Goal: Transaction & Acquisition: Book appointment/travel/reservation

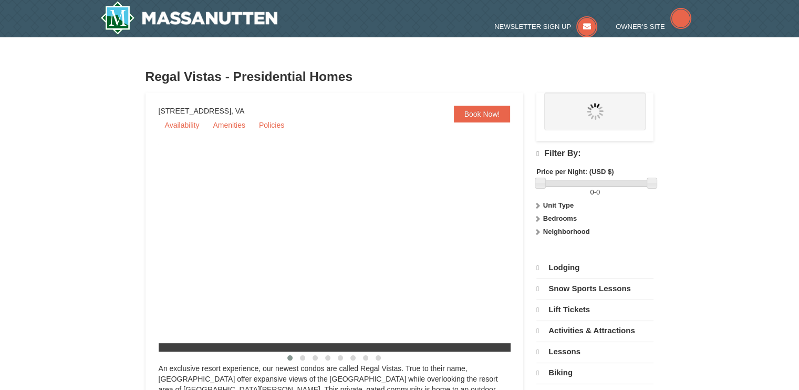
select select "10"
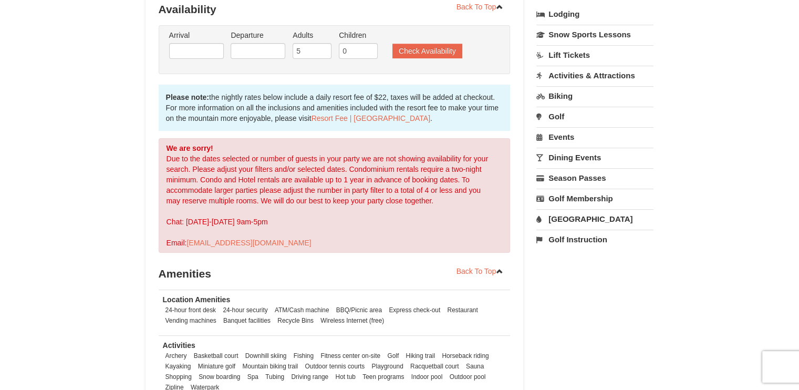
scroll to position [231, 0]
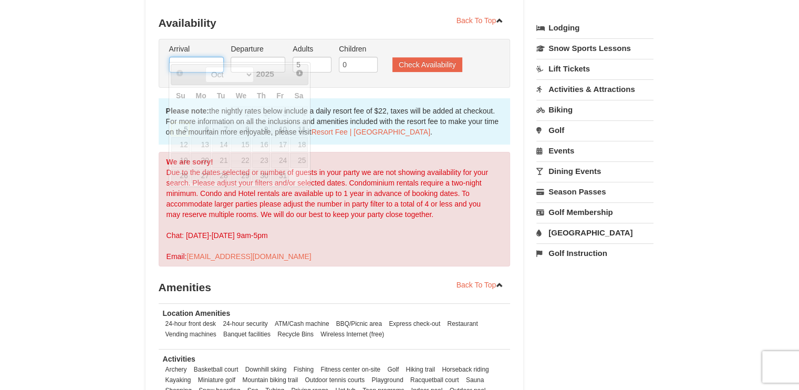
click at [206, 57] on input "text" at bounding box center [196, 65] width 55 height 16
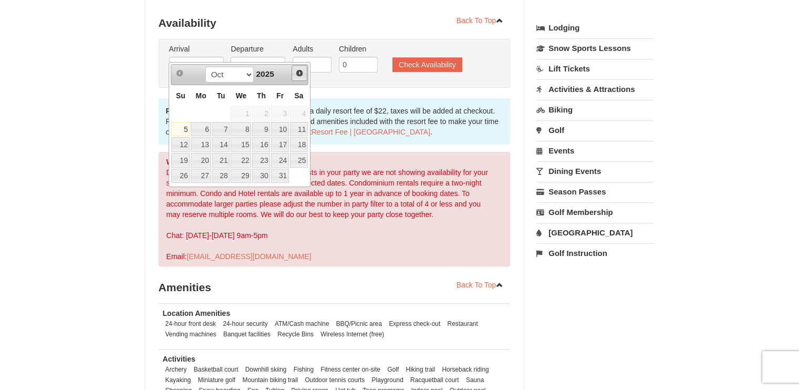
click at [298, 71] on span "Next" at bounding box center [299, 73] width 8 height 8
click at [181, 146] on link "14" at bounding box center [180, 144] width 18 height 15
type input "[DATE]"
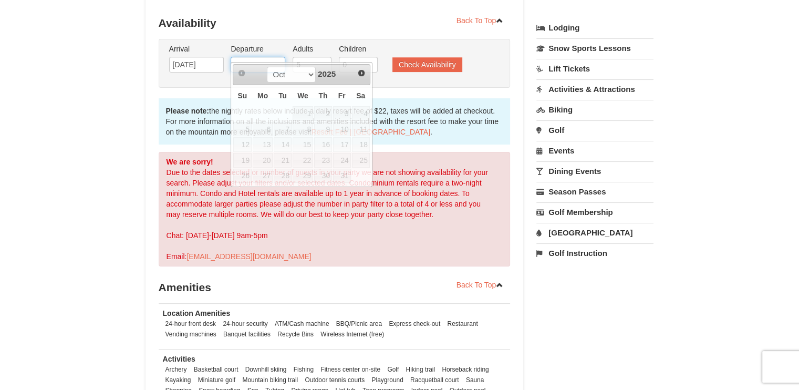
click at [257, 57] on input "text" at bounding box center [258, 65] width 55 height 16
click at [361, 70] on span "Next" at bounding box center [361, 73] width 8 height 8
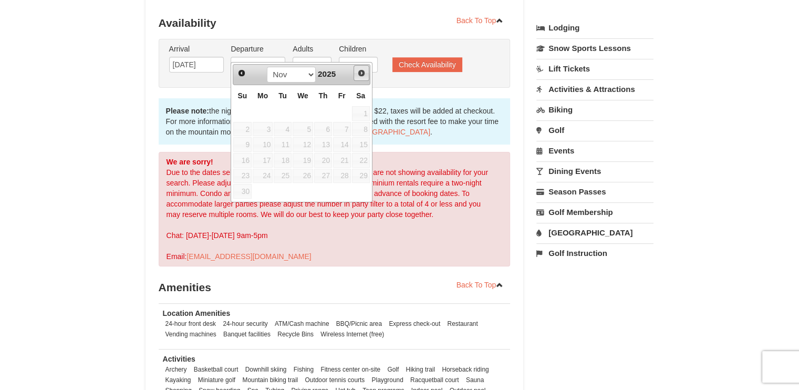
click at [361, 70] on span "Next" at bounding box center [361, 73] width 8 height 8
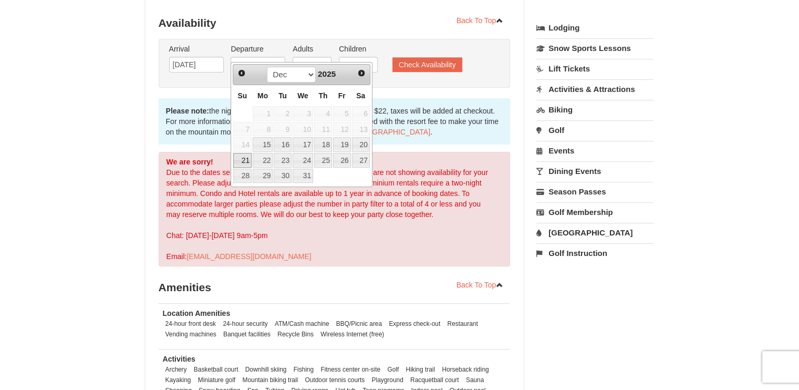
click at [243, 161] on link "21" at bounding box center [242, 160] width 18 height 15
type input "12/21/2025"
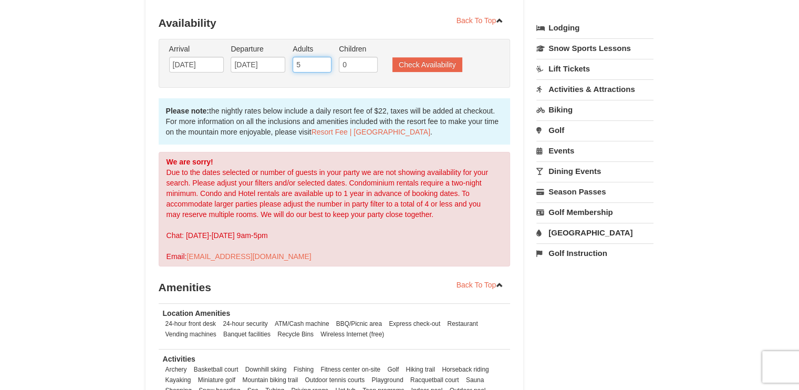
click at [299, 57] on input "5" at bounding box center [312, 65] width 39 height 16
type input "4"
click at [323, 57] on input "4" at bounding box center [312, 65] width 39 height 16
click at [406, 57] on button "Check Availability" at bounding box center [427, 64] width 70 height 15
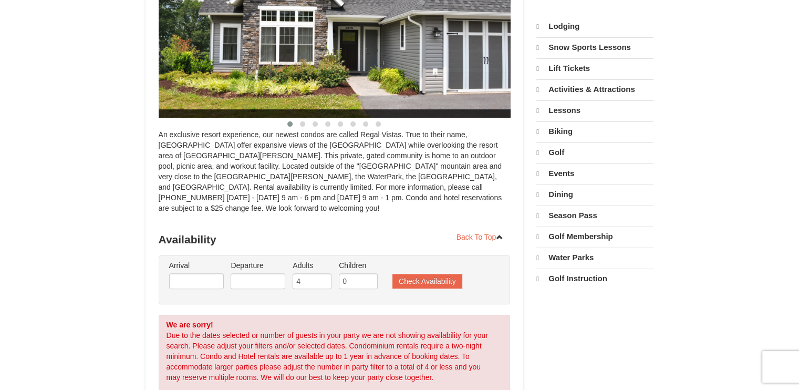
select select "10"
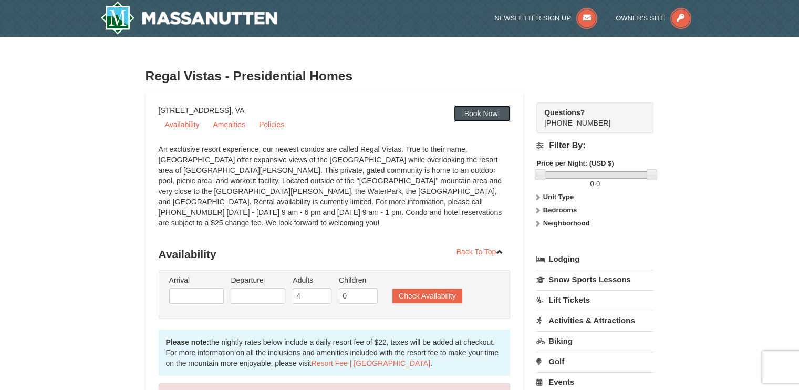
click at [501, 112] on link "Book Now!" at bounding box center [482, 113] width 57 height 17
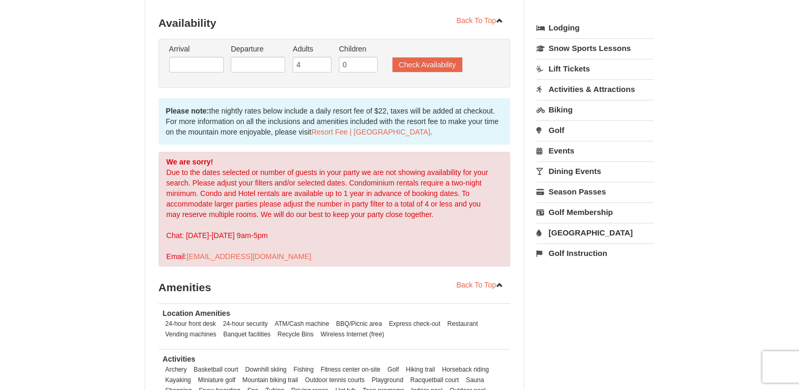
scroll to position [233, 0]
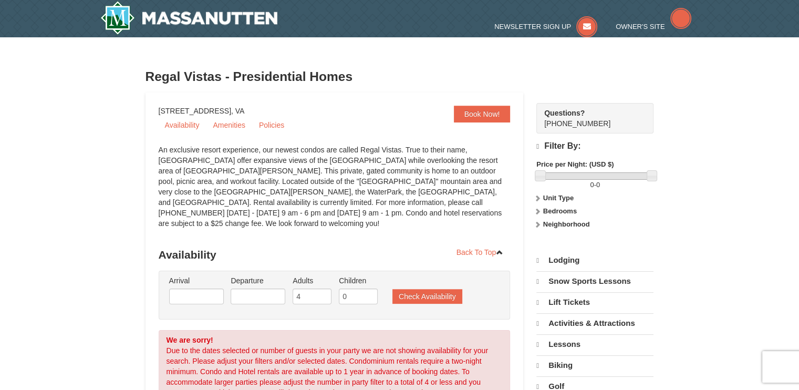
select select "10"
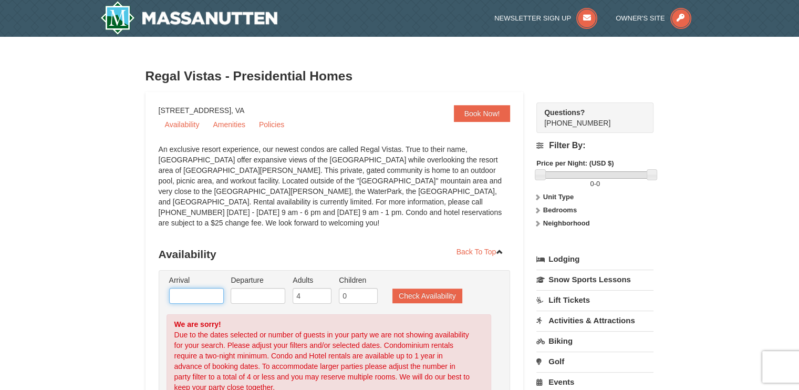
click at [206, 288] on input "text" at bounding box center [196, 296] width 55 height 16
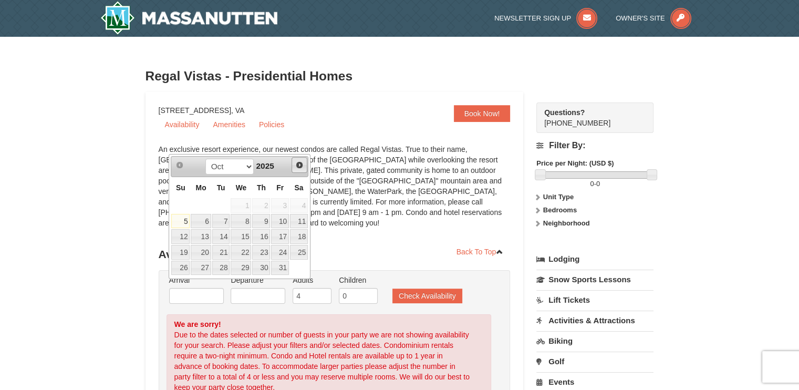
click at [298, 166] on span "Next" at bounding box center [299, 165] width 8 height 8
click at [300, 236] on link "20" at bounding box center [299, 236] width 18 height 15
type input "12/20/2025"
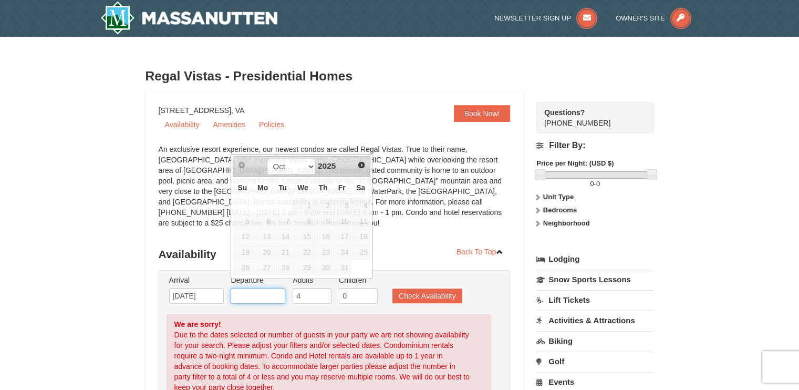
click at [260, 288] on input "text" at bounding box center [258, 296] width 55 height 16
click at [361, 163] on span "Next" at bounding box center [361, 165] width 8 height 8
click at [360, 251] on link "27" at bounding box center [361, 252] width 18 height 15
type input "12/27/2025"
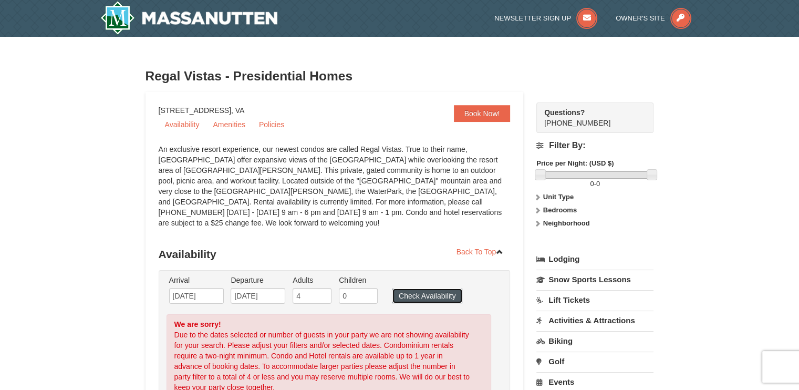
click at [429, 288] on button "Check Availability" at bounding box center [427, 295] width 70 height 15
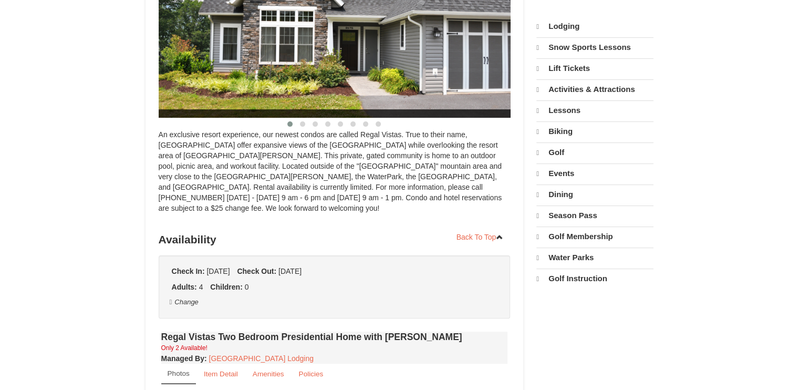
select select "10"
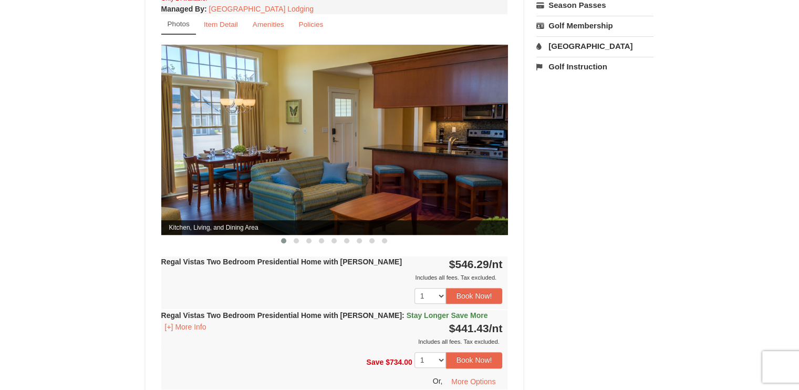
scroll to position [415, 0]
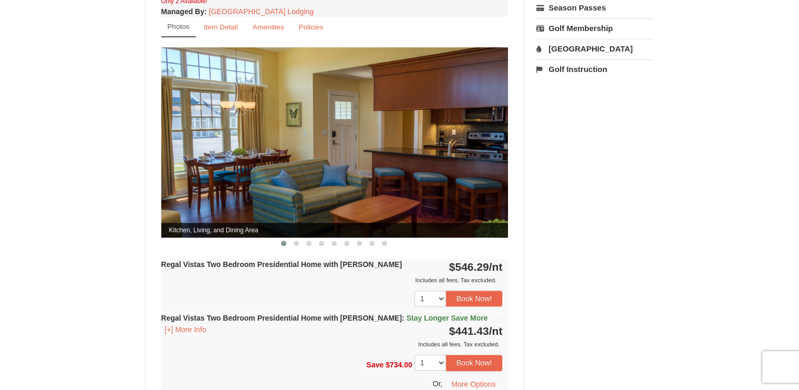
click at [415, 118] on img at bounding box center [334, 142] width 347 height 190
click at [294, 241] on span at bounding box center [296, 243] width 5 height 5
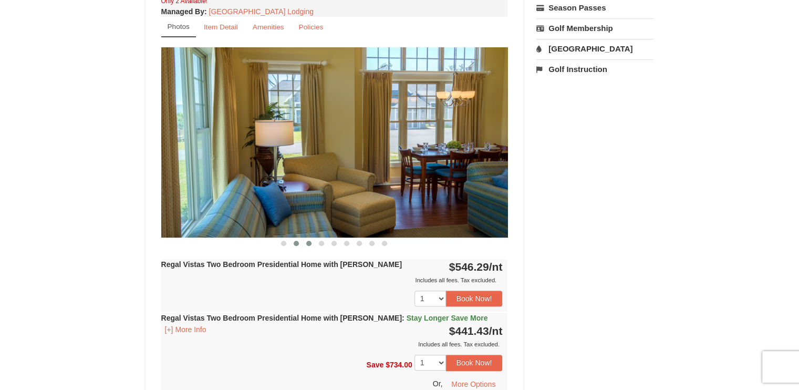
click at [307, 241] on span at bounding box center [308, 243] width 5 height 5
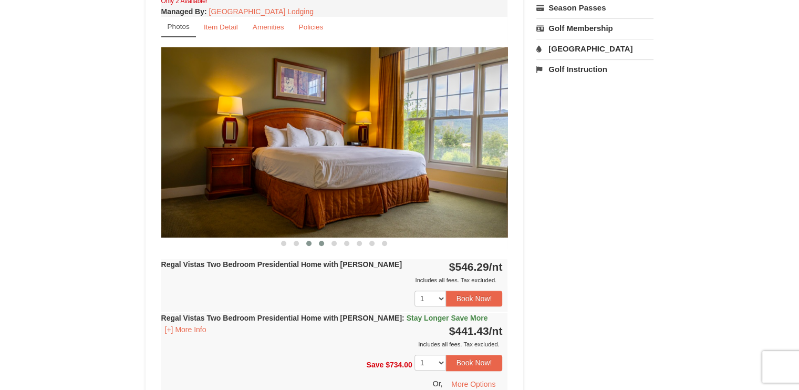
click at [319, 241] on span at bounding box center [321, 243] width 5 height 5
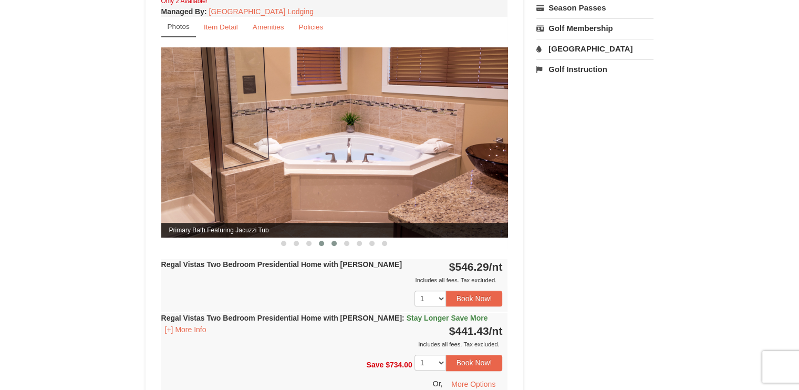
click at [334, 241] on span at bounding box center [334, 243] width 5 height 5
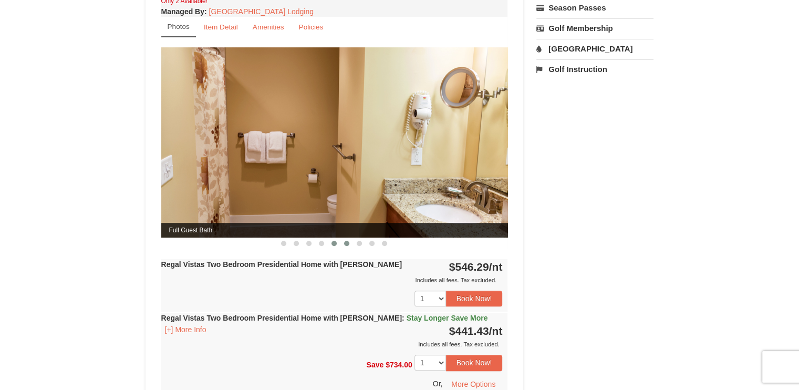
click at [346, 241] on span at bounding box center [346, 243] width 5 height 5
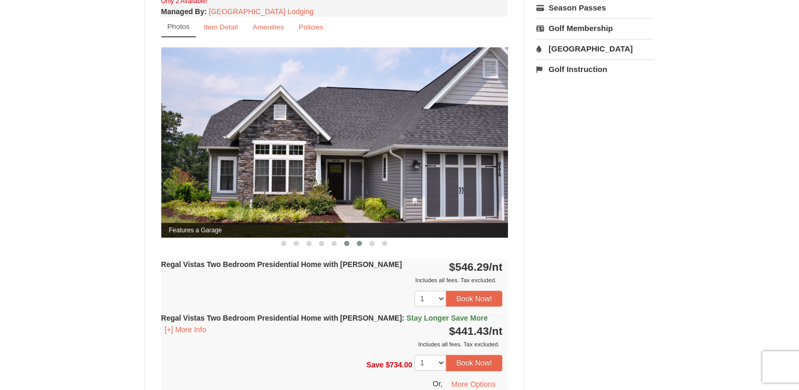
click at [358, 241] on span at bounding box center [359, 243] width 5 height 5
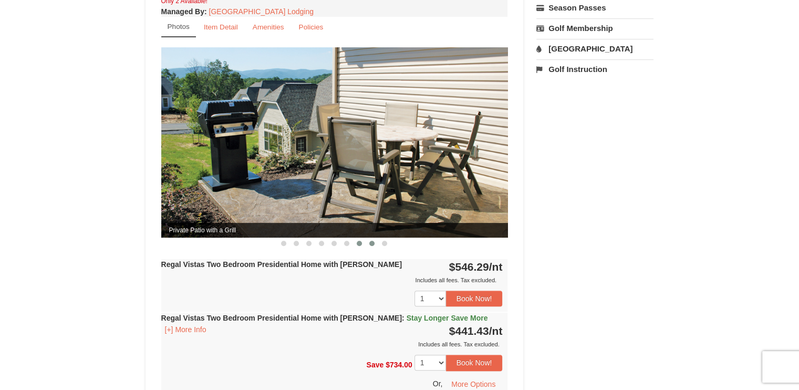
click at [370, 241] on span at bounding box center [371, 243] width 5 height 5
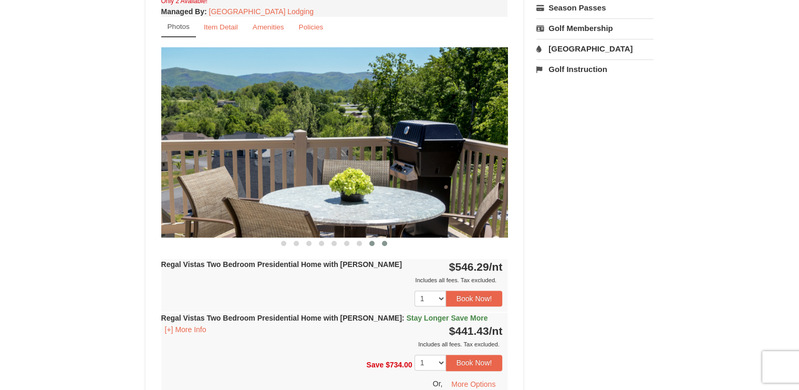
click at [387, 241] on span at bounding box center [384, 243] width 5 height 5
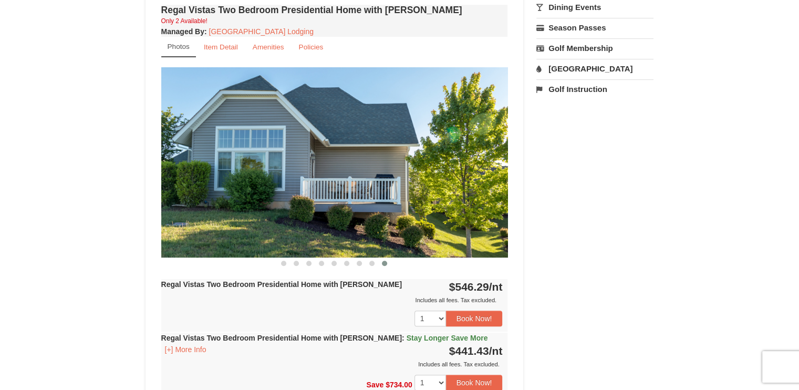
scroll to position [394, 0]
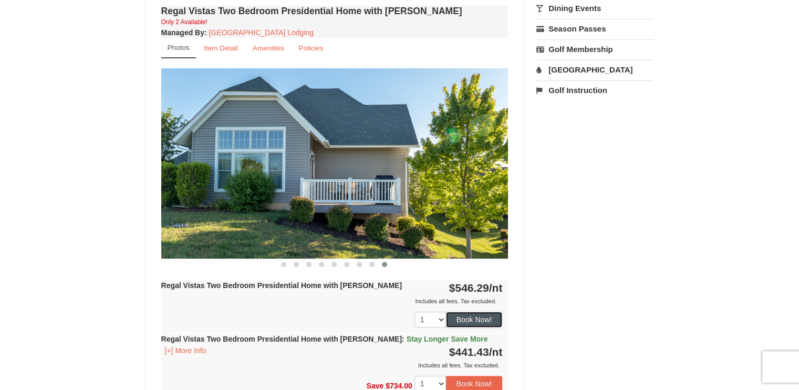
click at [483, 312] on button "Book Now!" at bounding box center [474, 320] width 57 height 16
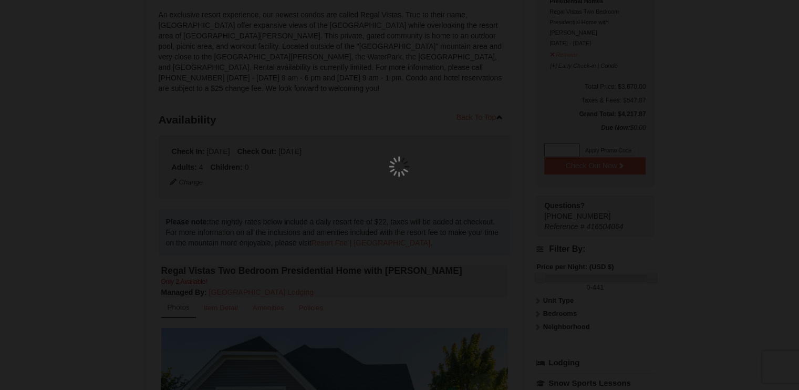
scroll to position [92, 0]
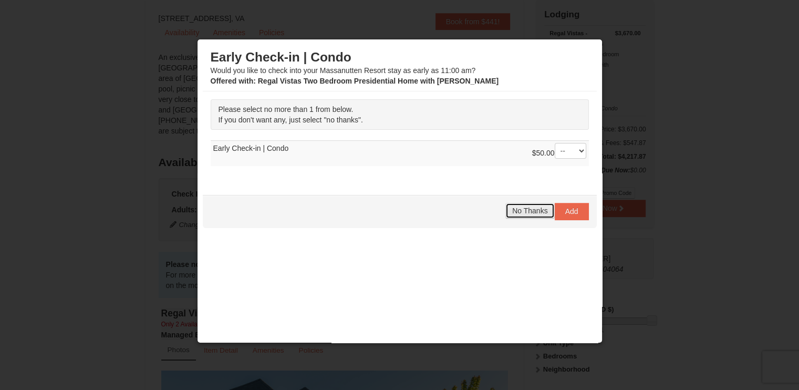
click at [530, 211] on span "No Thanks" at bounding box center [529, 210] width 35 height 8
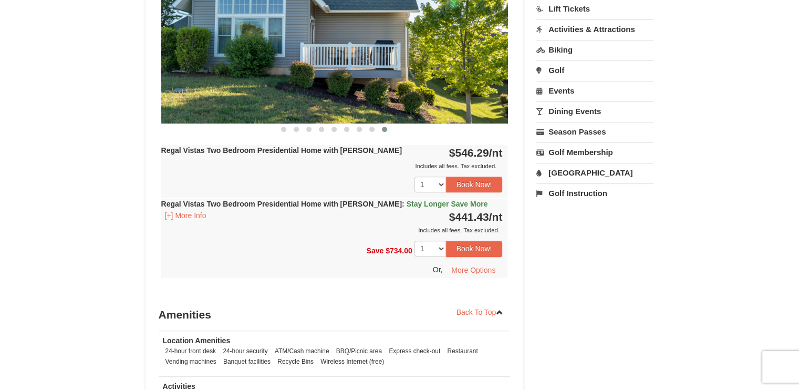
scroll to position [519, 0]
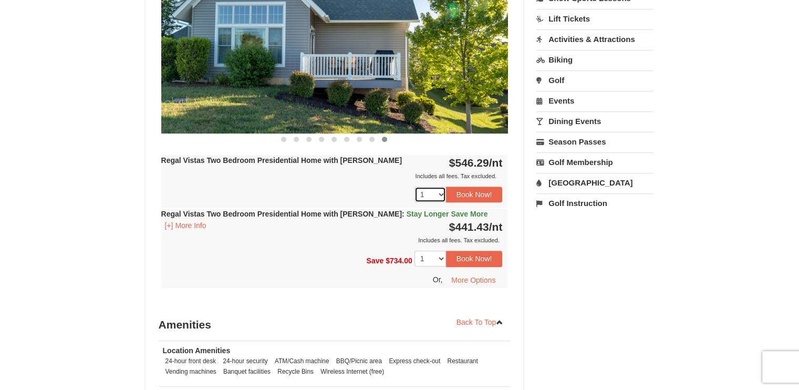
click at [441, 187] on select "1 2" at bounding box center [431, 195] width 32 height 16
click at [480, 251] on button "Book Now!" at bounding box center [474, 259] width 57 height 16
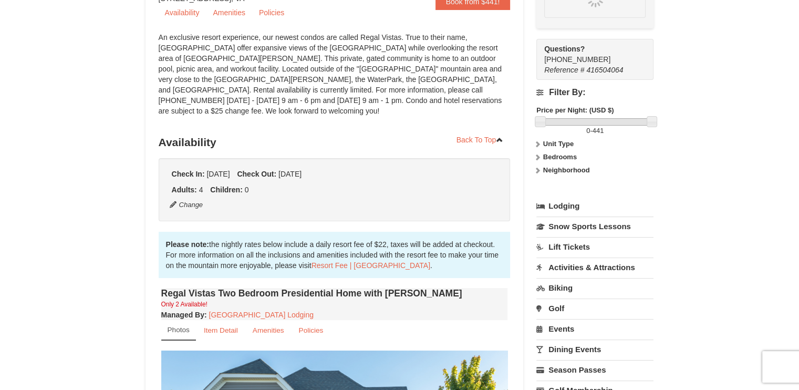
scroll to position [92, 0]
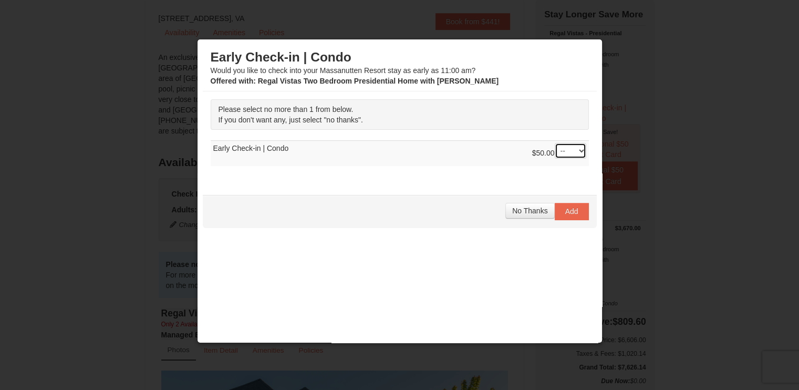
click at [574, 151] on select "-- 01" at bounding box center [571, 151] width 32 height 16
select select "1"
click at [555, 143] on select "-- 01" at bounding box center [571, 151] width 32 height 16
click at [565, 209] on span "Add" at bounding box center [571, 211] width 13 height 8
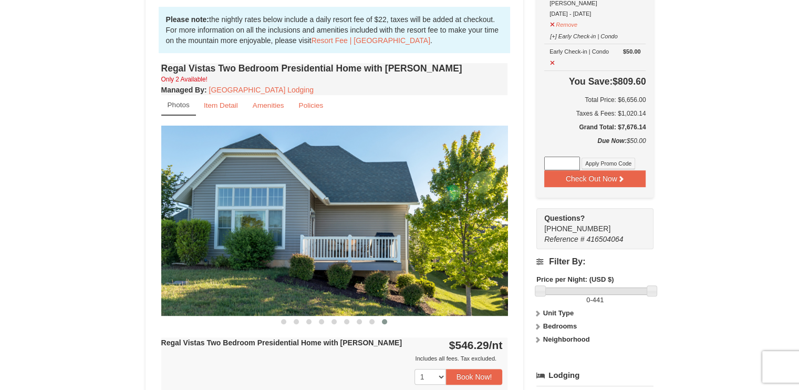
scroll to position [0, 0]
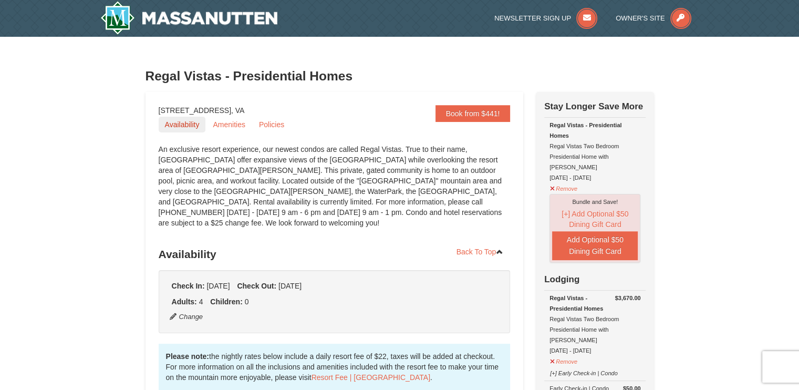
click at [188, 127] on link "Availability" at bounding box center [182, 125] width 47 height 16
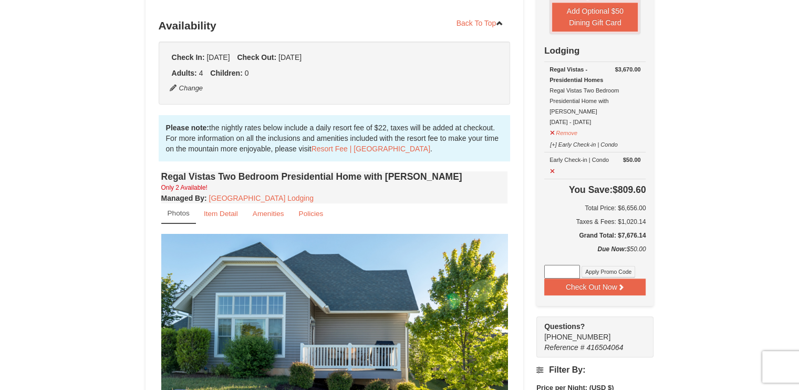
scroll to position [233, 0]
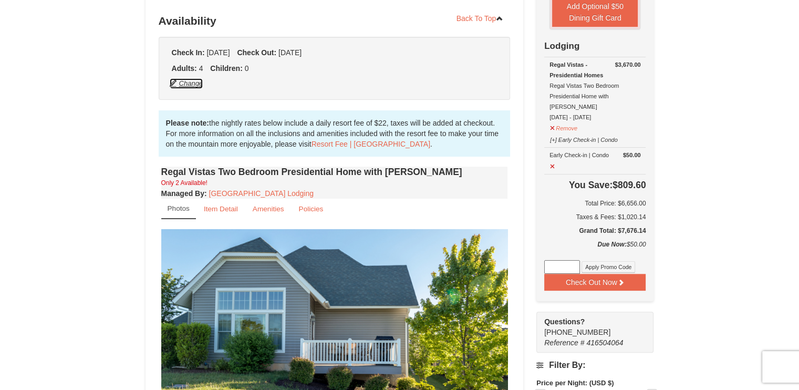
click at [196, 78] on button "Change" at bounding box center [186, 84] width 35 height 12
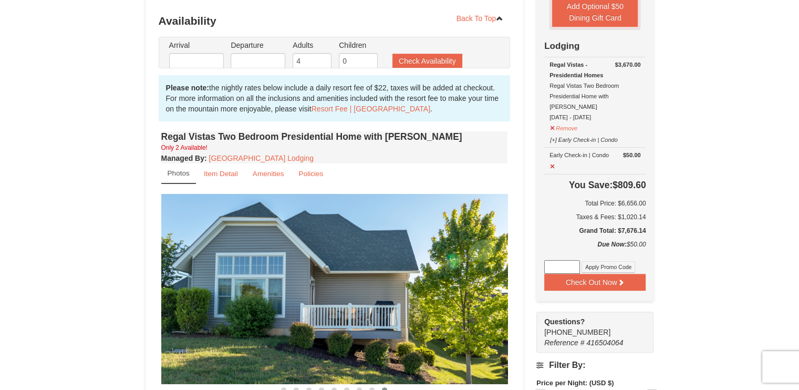
type input "12/20/2025"
type input "12/27/2025"
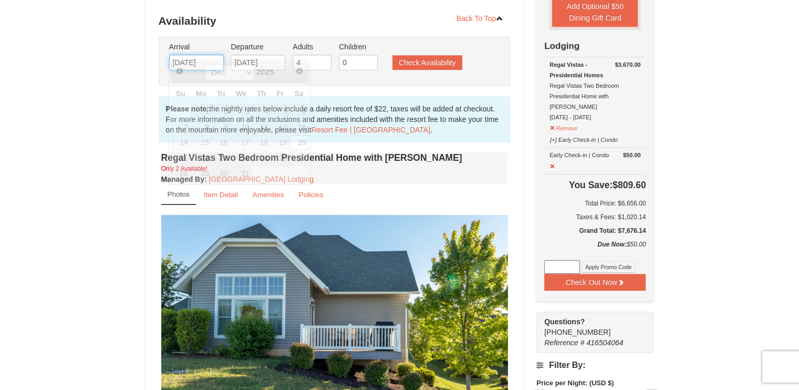
click at [197, 55] on input "12/20/2025" at bounding box center [196, 63] width 55 height 16
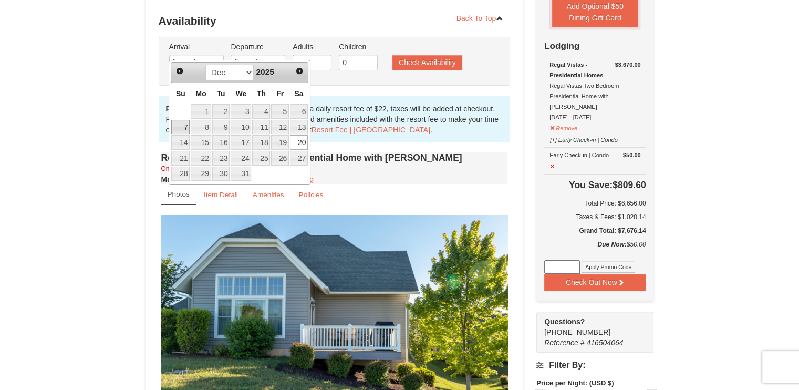
click at [179, 127] on link "7" at bounding box center [180, 127] width 18 height 15
type input "12/07/2025"
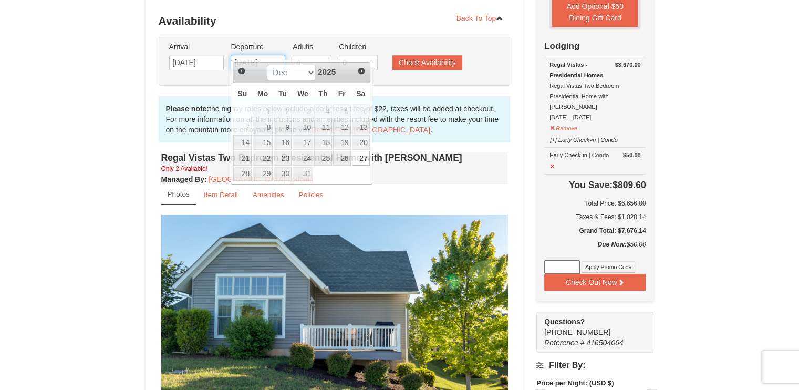
click at [250, 55] on input "12/27/2025" at bounding box center [258, 63] width 55 height 16
click at [244, 141] on link "14" at bounding box center [242, 142] width 18 height 15
type input "12/14/2025"
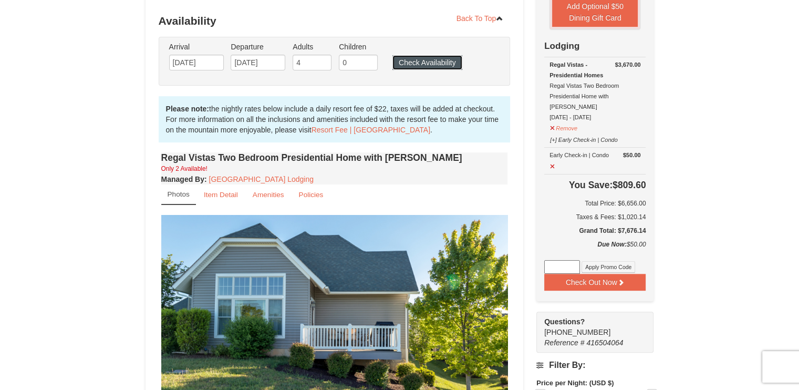
click at [409, 55] on button "Check Availability" at bounding box center [427, 62] width 70 height 15
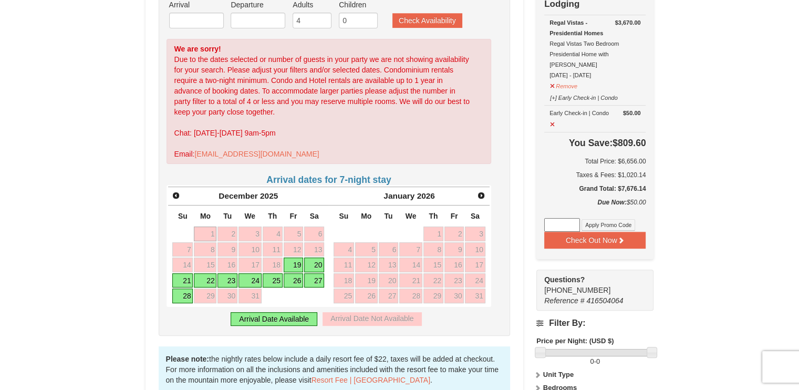
scroll to position [296, 0]
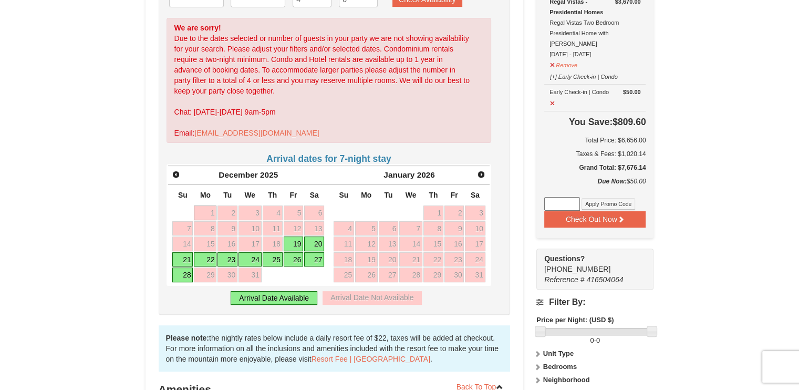
click at [296, 236] on link "19" at bounding box center [294, 243] width 20 height 15
type input "[DATE]"
click at [293, 236] on link "19" at bounding box center [294, 243] width 20 height 15
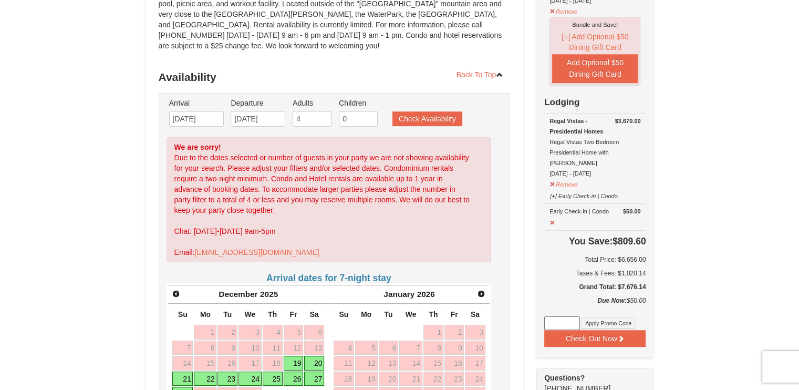
scroll to position [142, 0]
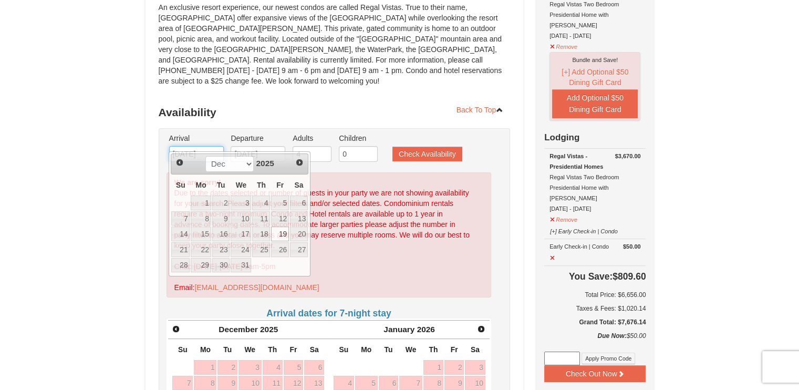
click at [200, 146] on input "[DATE]" at bounding box center [196, 154] width 55 height 16
click at [281, 232] on link "19" at bounding box center [280, 233] width 18 height 15
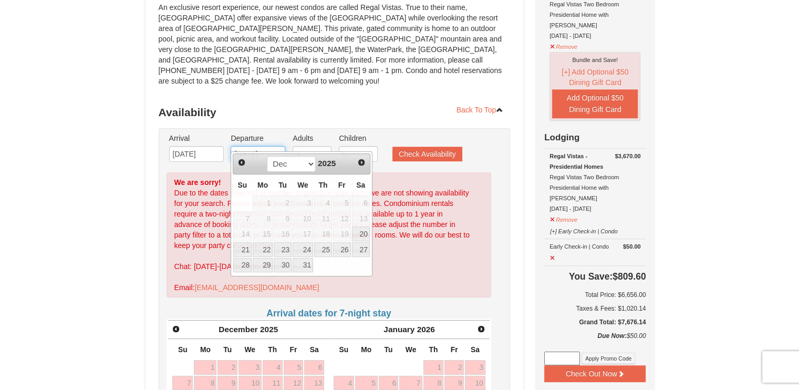
click at [261, 146] on input "[DATE]" at bounding box center [258, 154] width 55 height 16
click at [340, 250] on link "26" at bounding box center [342, 249] width 18 height 15
type input "[DATE]"
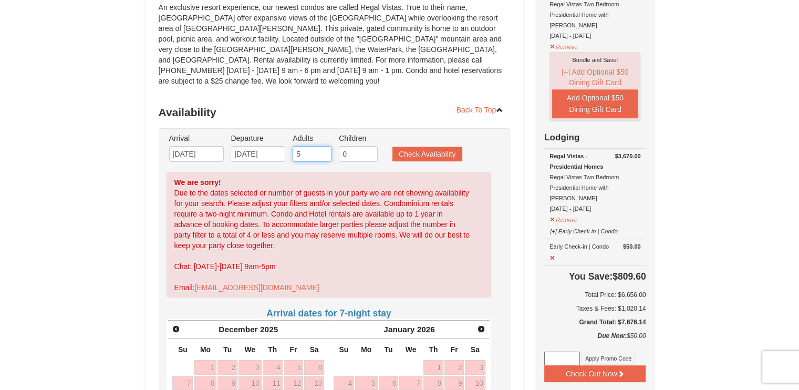
type input "5"
click at [322, 146] on input "5" at bounding box center [312, 154] width 39 height 16
click at [419, 147] on button "Check Availability" at bounding box center [427, 154] width 70 height 15
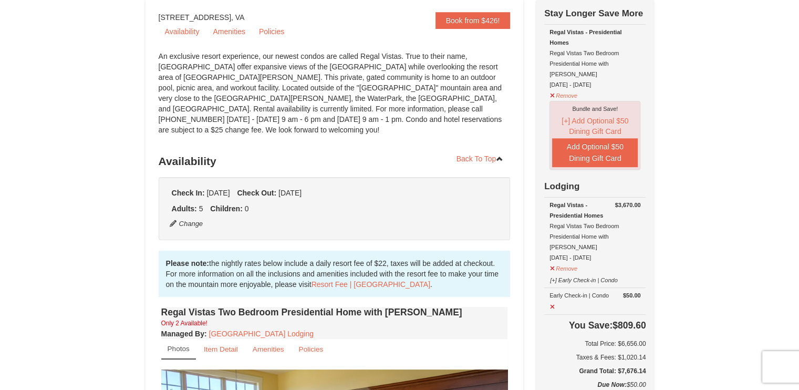
scroll to position [72, 0]
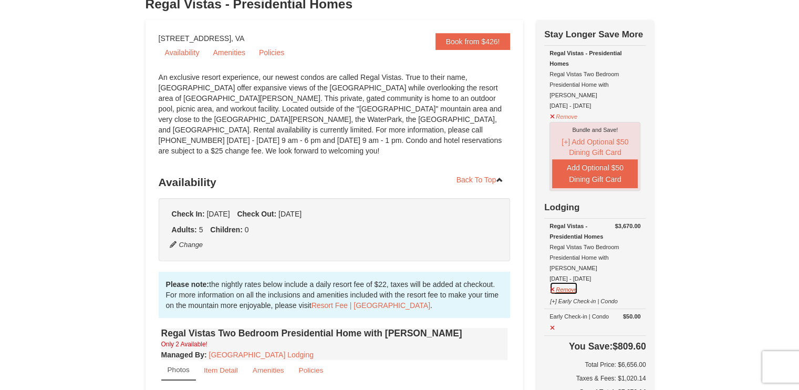
click at [566, 282] on button "Remove" at bounding box center [564, 288] width 28 height 13
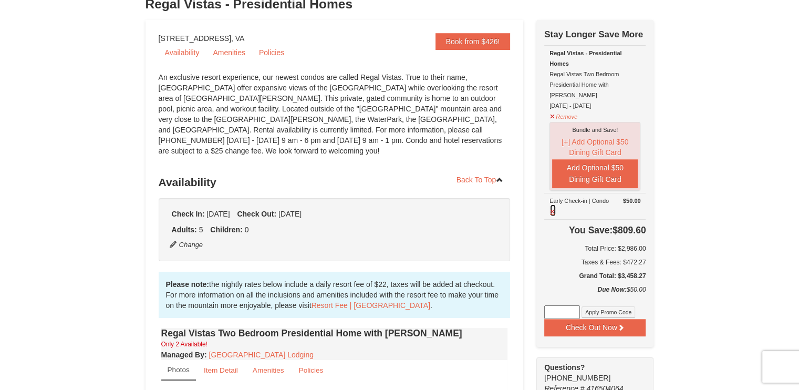
click at [552, 204] on button at bounding box center [553, 210] width 7 height 13
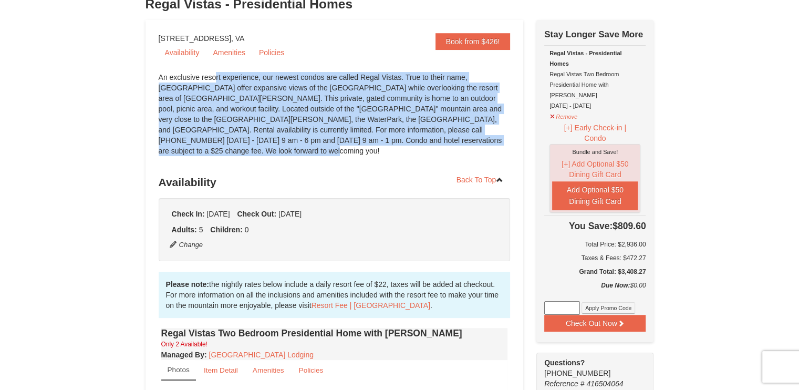
drag, startPoint x: 461, startPoint y: 144, endPoint x: 158, endPoint y: 79, distance: 310.5
copy div "An exclusive resort experience, our newest condos are called Regal Vistas. True…"
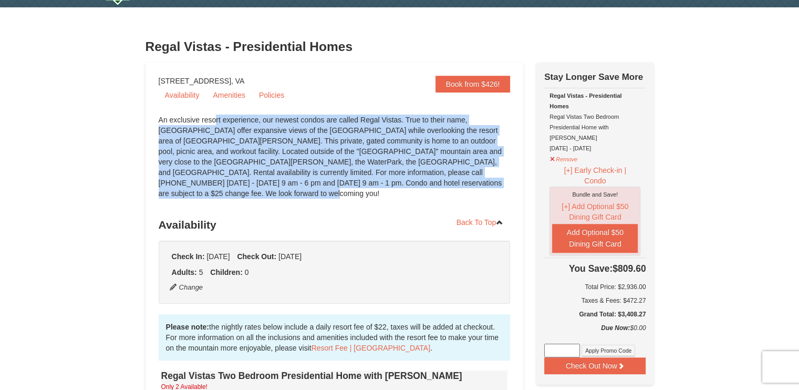
scroll to position [0, 0]
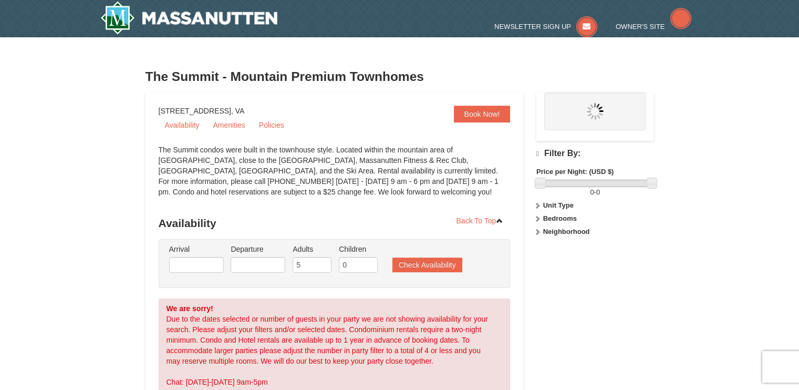
type input "4"
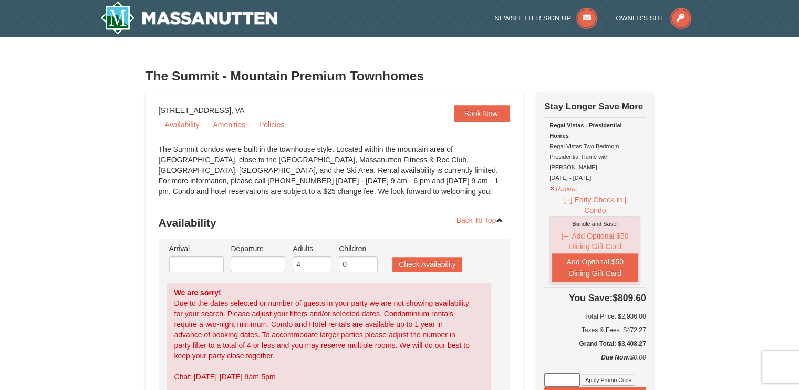
scroll to position [340, 0]
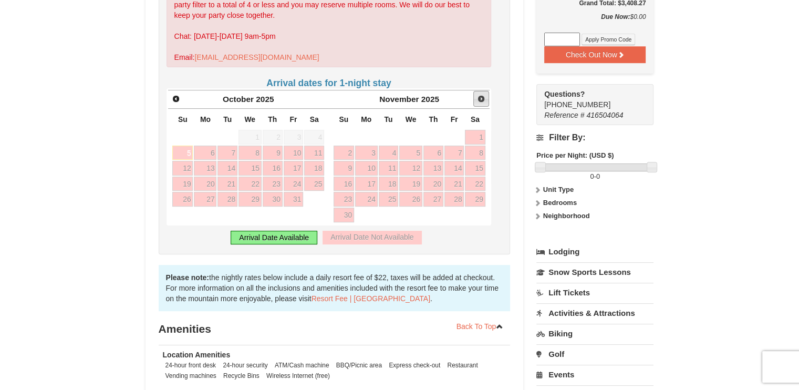
click at [481, 99] on span "Next" at bounding box center [481, 99] width 8 height 8
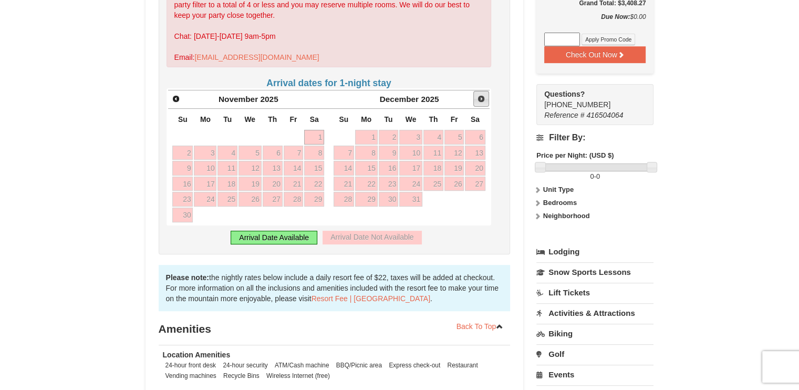
click at [481, 99] on span "Next" at bounding box center [481, 99] width 8 height 8
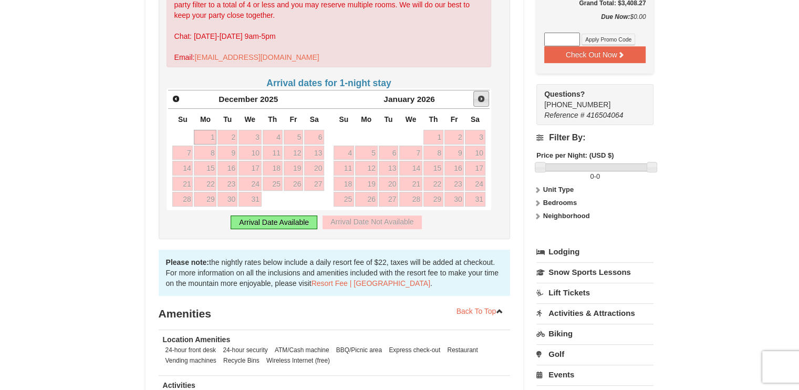
click at [481, 99] on span "Next" at bounding box center [481, 99] width 8 height 8
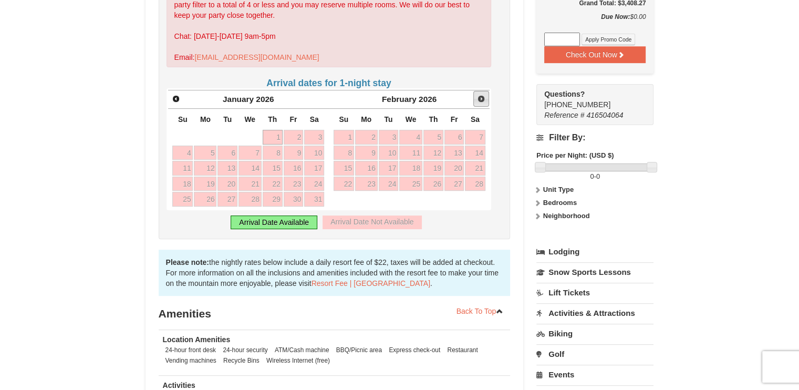
click at [481, 99] on span "Next" at bounding box center [481, 99] width 8 height 8
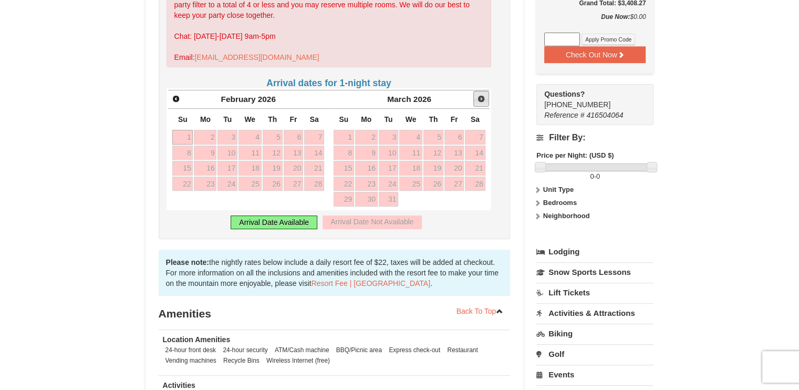
click at [481, 99] on span "Next" at bounding box center [481, 99] width 8 height 8
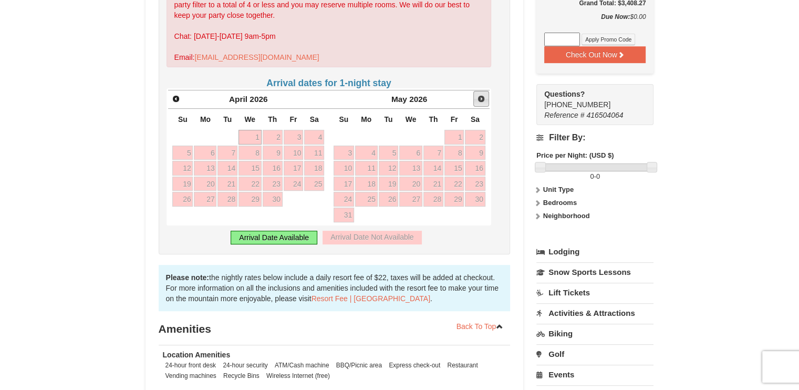
click at [481, 99] on span "Next" at bounding box center [481, 99] width 8 height 8
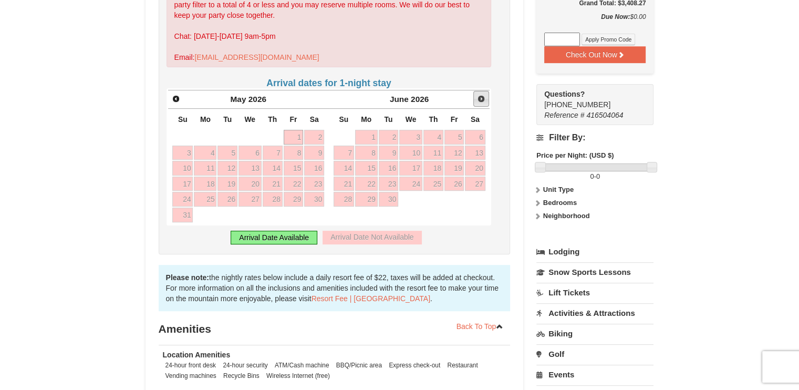
click at [481, 99] on span "Next" at bounding box center [481, 99] width 8 height 8
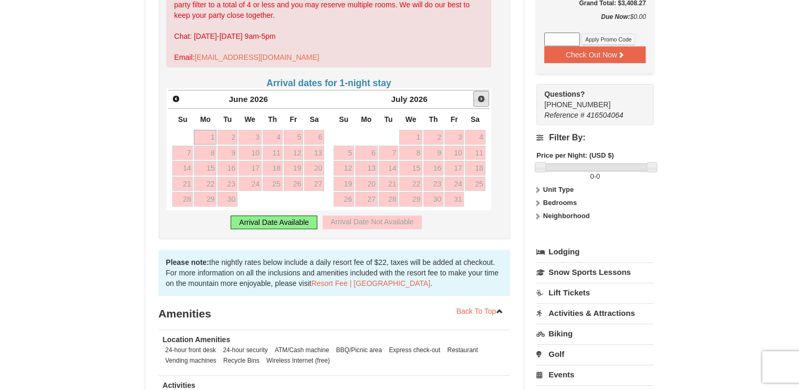
click at [481, 99] on span "Next" at bounding box center [481, 99] width 8 height 8
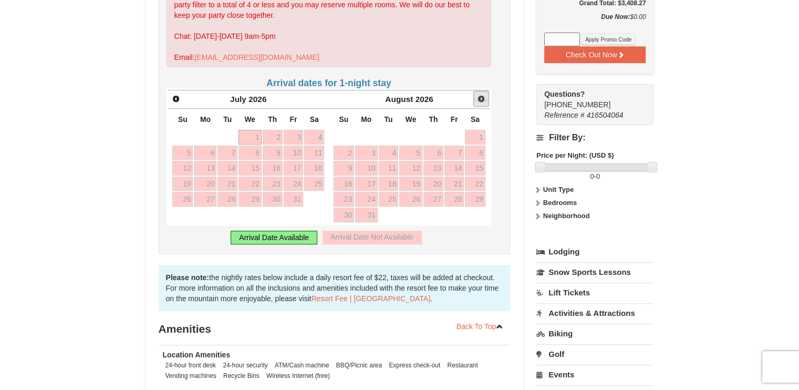
click at [481, 99] on span "Next" at bounding box center [481, 99] width 8 height 8
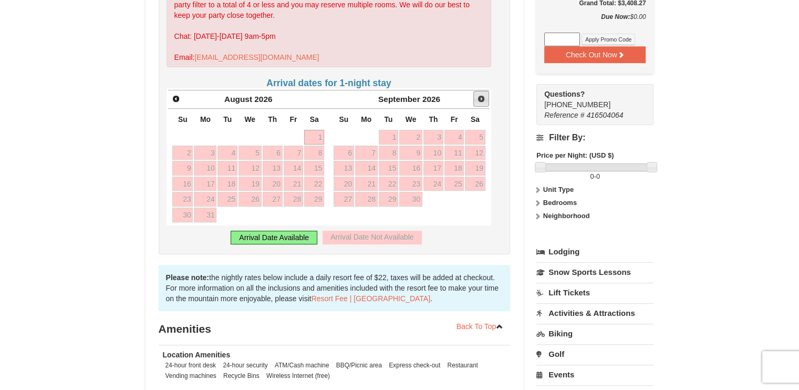
click at [481, 99] on span "Next" at bounding box center [481, 99] width 8 height 8
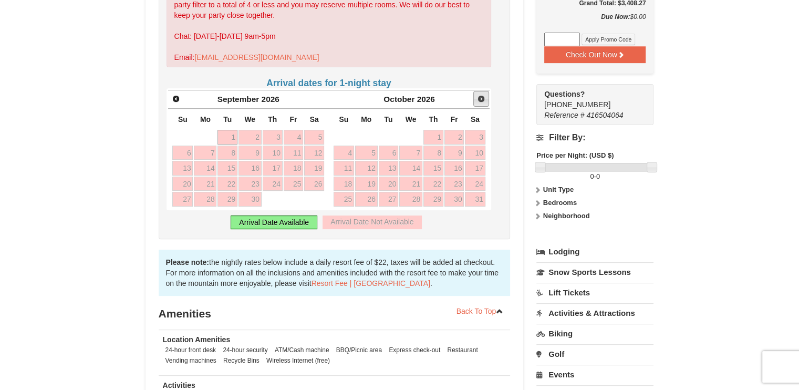
click at [481, 99] on span "Next" at bounding box center [481, 99] width 8 height 8
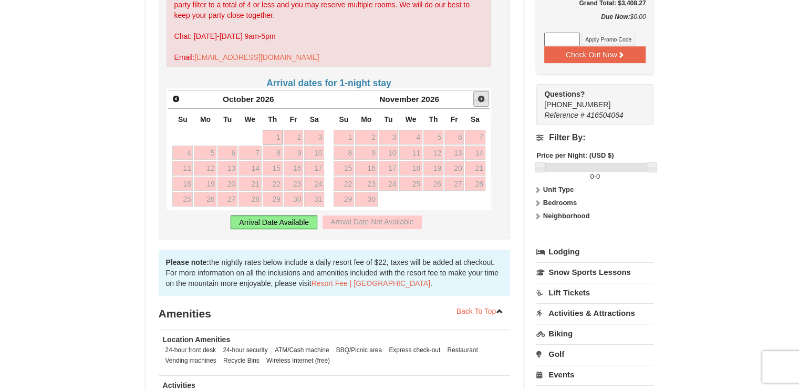
click at [481, 99] on span "Next" at bounding box center [481, 99] width 8 height 8
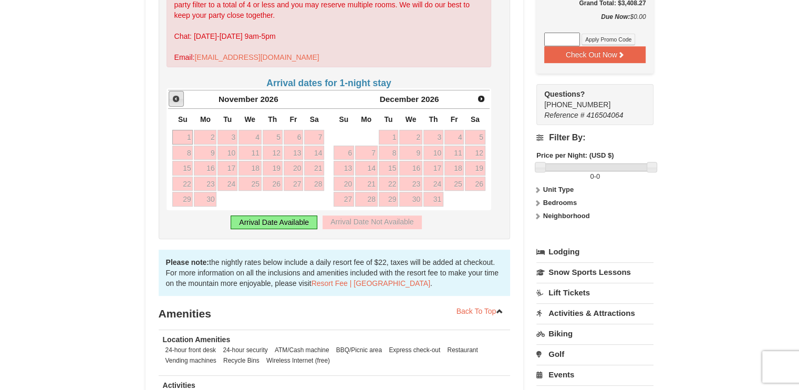
click at [177, 100] on span "Prev" at bounding box center [176, 99] width 8 height 8
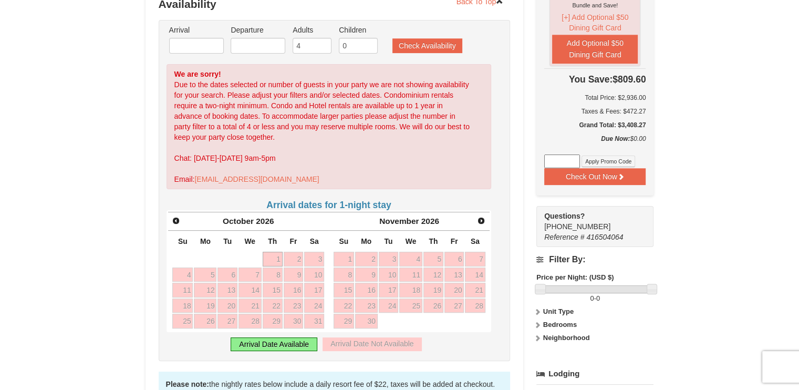
scroll to position [214, 0]
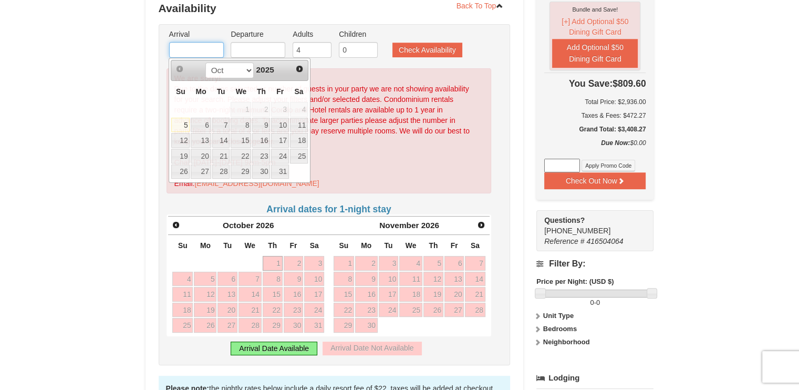
click at [189, 45] on input "text" at bounding box center [196, 50] width 55 height 16
click at [297, 141] on link "18" at bounding box center [299, 140] width 18 height 15
type input "[DATE]"
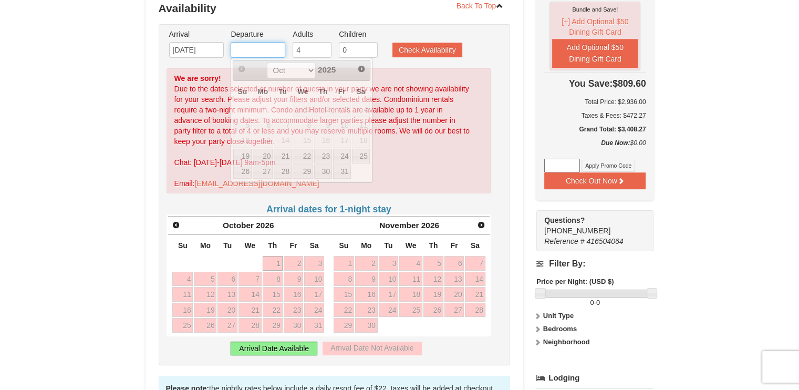
click at [273, 49] on input "text" at bounding box center [258, 50] width 55 height 16
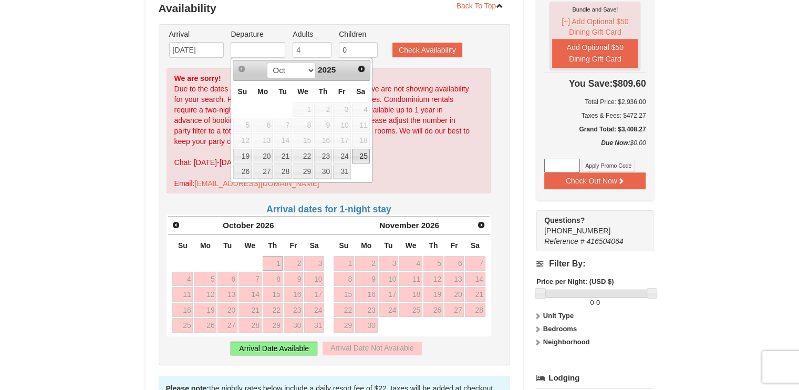
click at [359, 158] on link "25" at bounding box center [361, 156] width 18 height 15
type input "[DATE]"
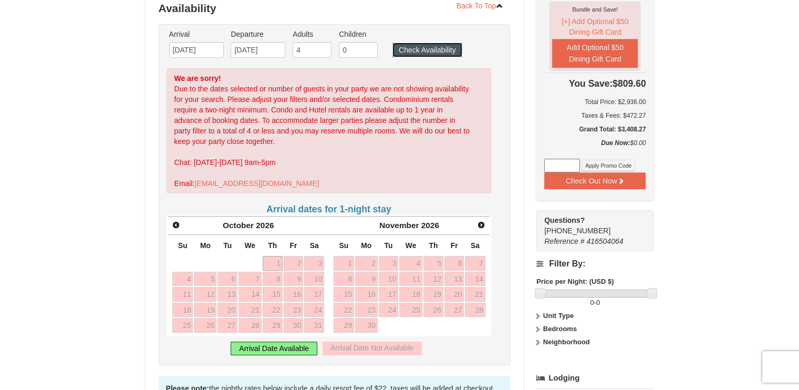
click at [422, 53] on button "Check Availability" at bounding box center [427, 50] width 70 height 15
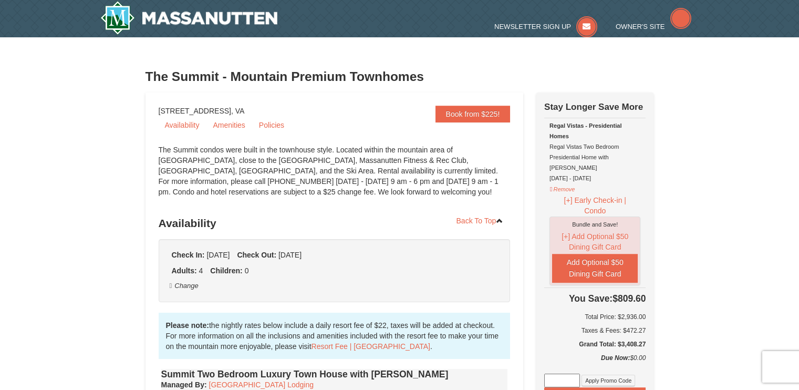
select select "10"
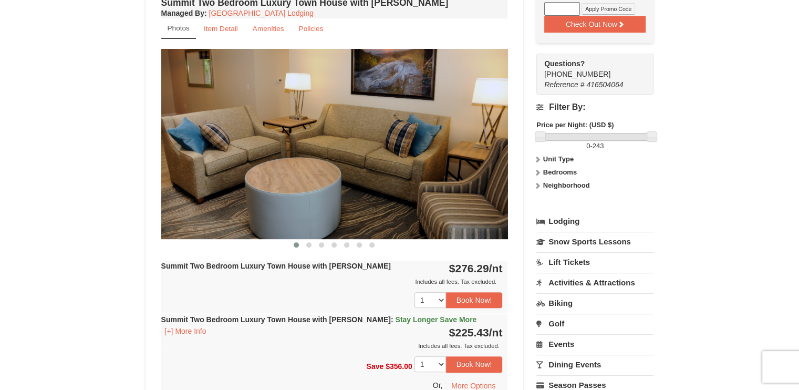
scroll to position [380, 0]
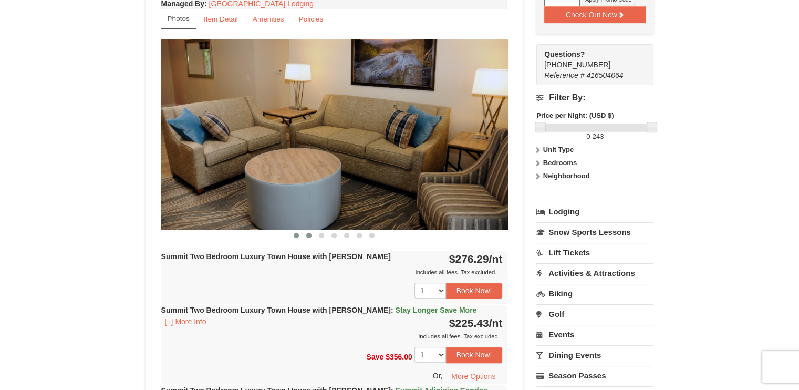
click at [309, 236] on span at bounding box center [308, 235] width 5 height 5
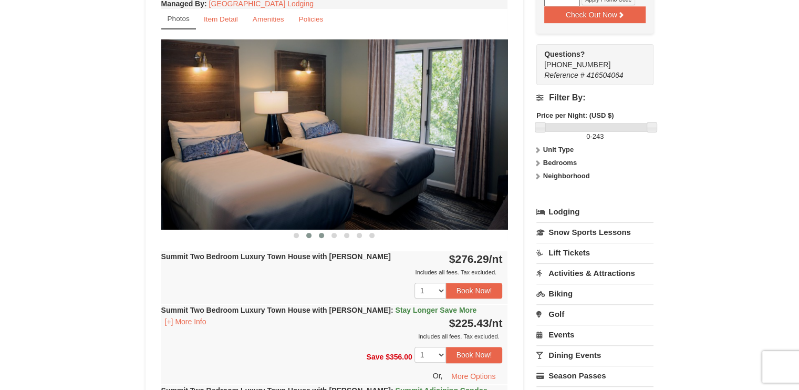
click at [321, 235] on span at bounding box center [321, 235] width 5 height 5
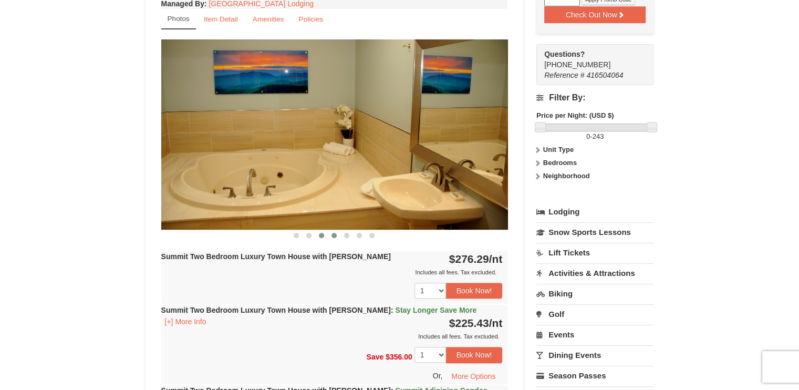
click at [334, 235] on span at bounding box center [334, 235] width 5 height 5
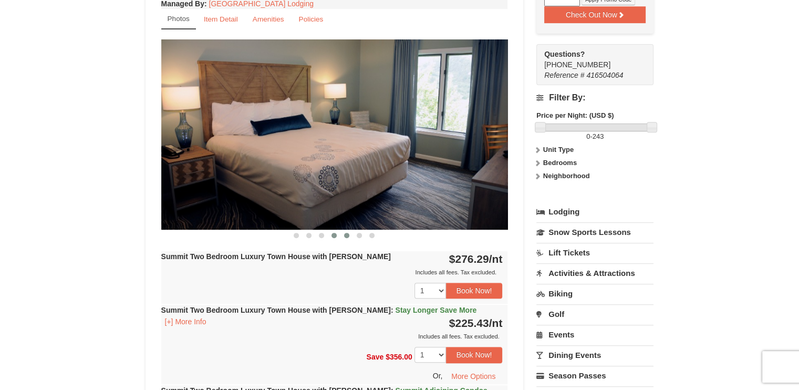
click at [347, 234] on span at bounding box center [346, 235] width 5 height 5
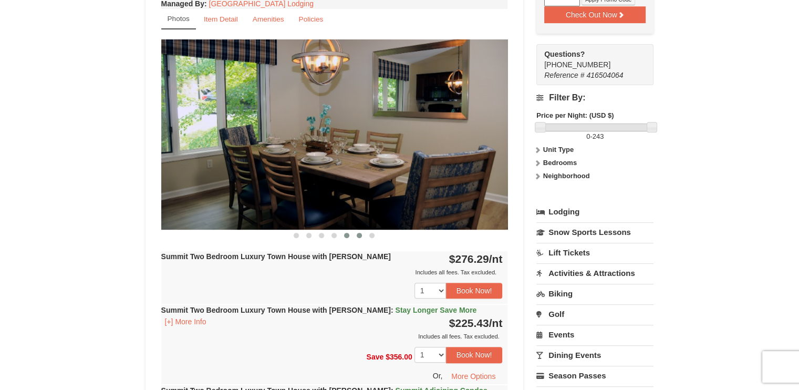
click at [357, 234] on span at bounding box center [359, 235] width 5 height 5
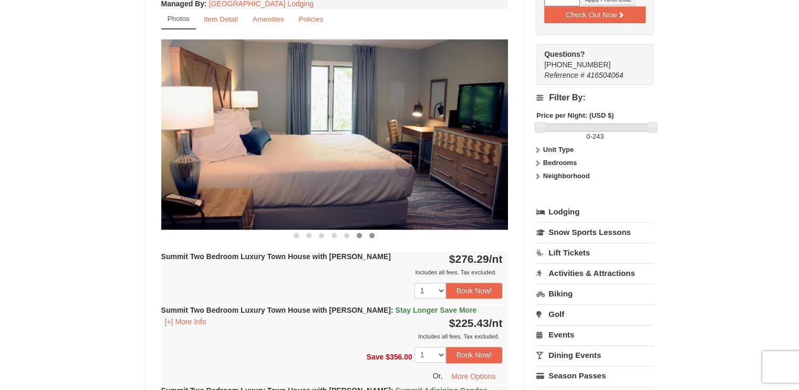
click at [371, 235] on span at bounding box center [371, 235] width 5 height 5
